Goal: Task Accomplishment & Management: Complete application form

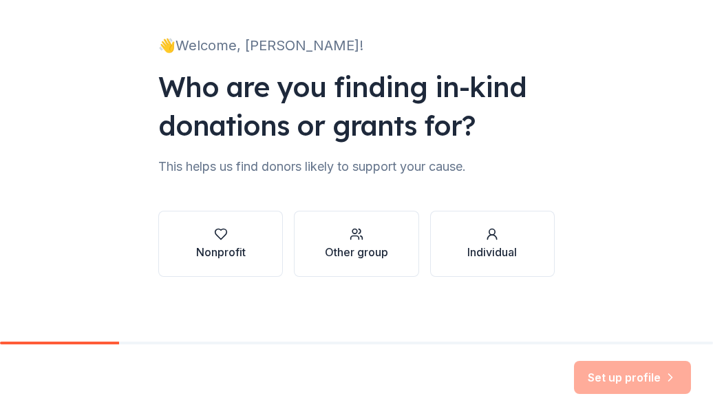
scroll to position [76, 0]
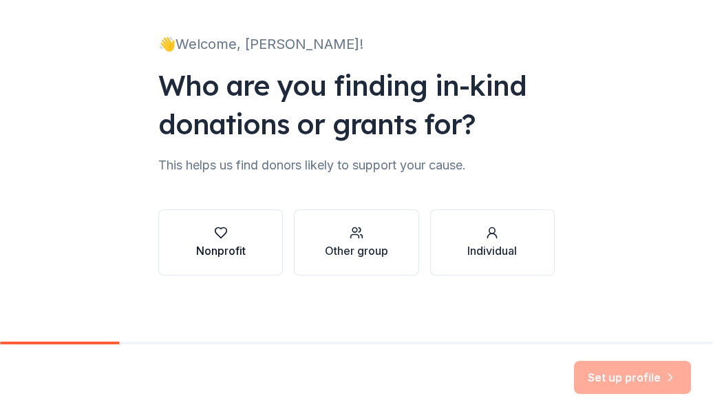
click at [215, 233] on icon "button" at bounding box center [221, 233] width 14 height 14
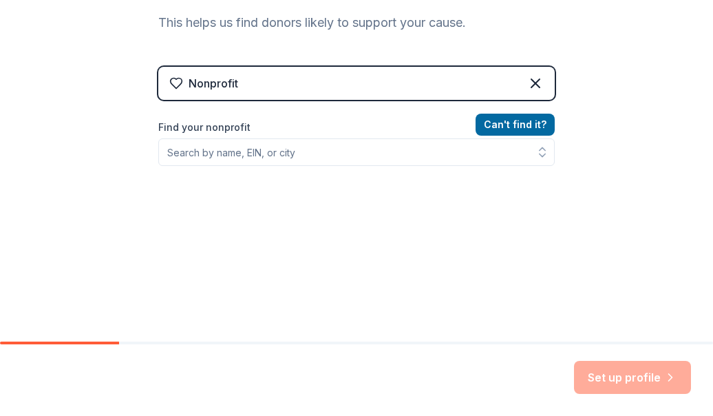
scroll to position [220, 0]
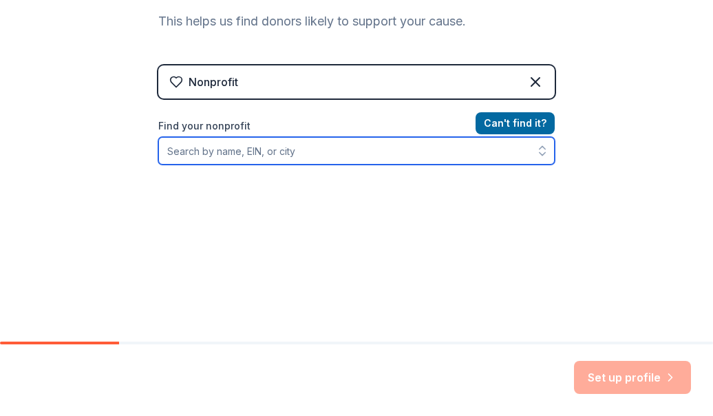
click at [240, 149] on input "Find your nonprofit" at bounding box center [356, 151] width 397 height 28
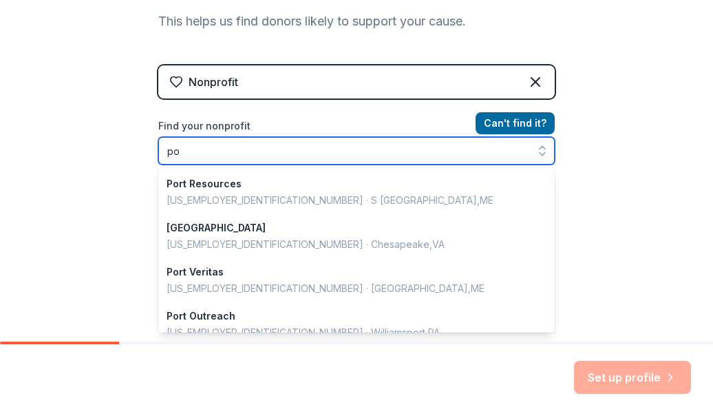
type input "p"
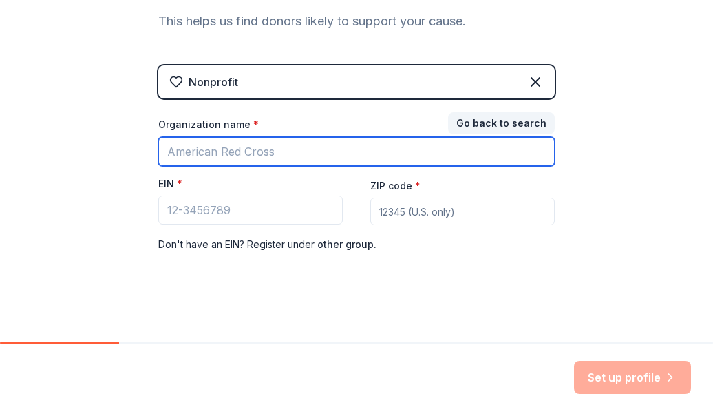
click at [266, 155] on input "Organization name *" at bounding box center [356, 151] width 397 height 29
type input "Ark ayrton primary academy"
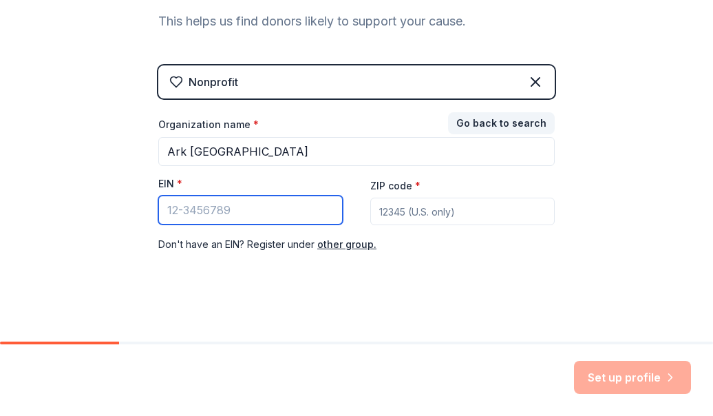
click at [255, 216] on input "EIN *" at bounding box center [250, 210] width 185 height 29
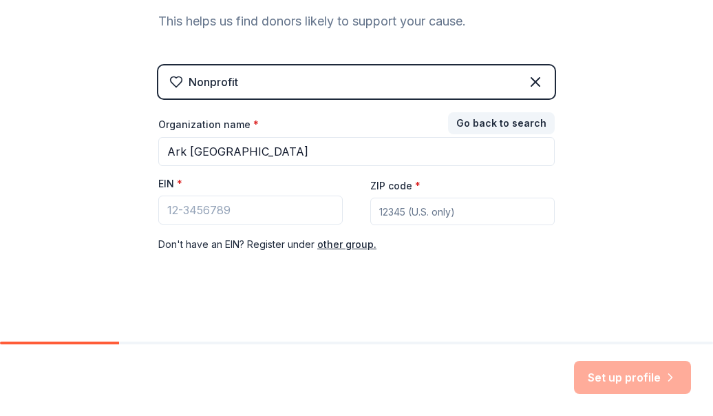
click at [462, 213] on input "ZIP code *" at bounding box center [462, 212] width 185 height 28
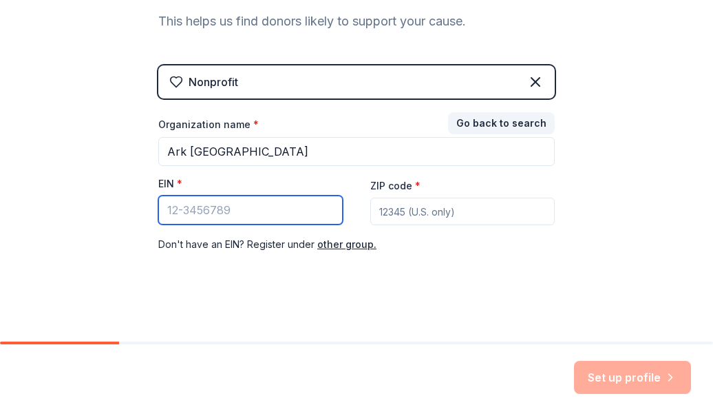
click at [277, 218] on input "EIN *" at bounding box center [250, 210] width 185 height 29
